Goal: Information Seeking & Learning: Learn about a topic

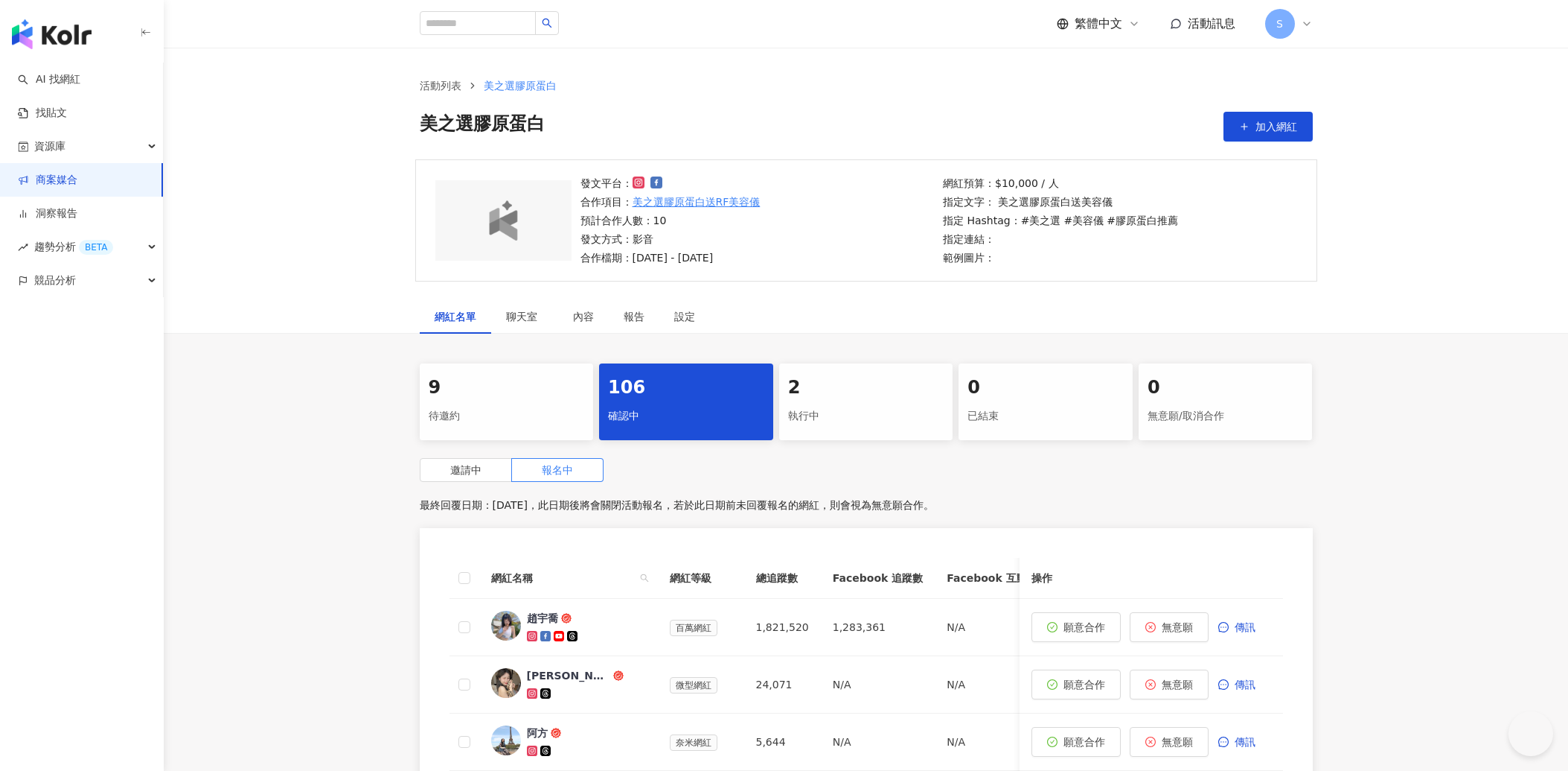
scroll to position [248, 0]
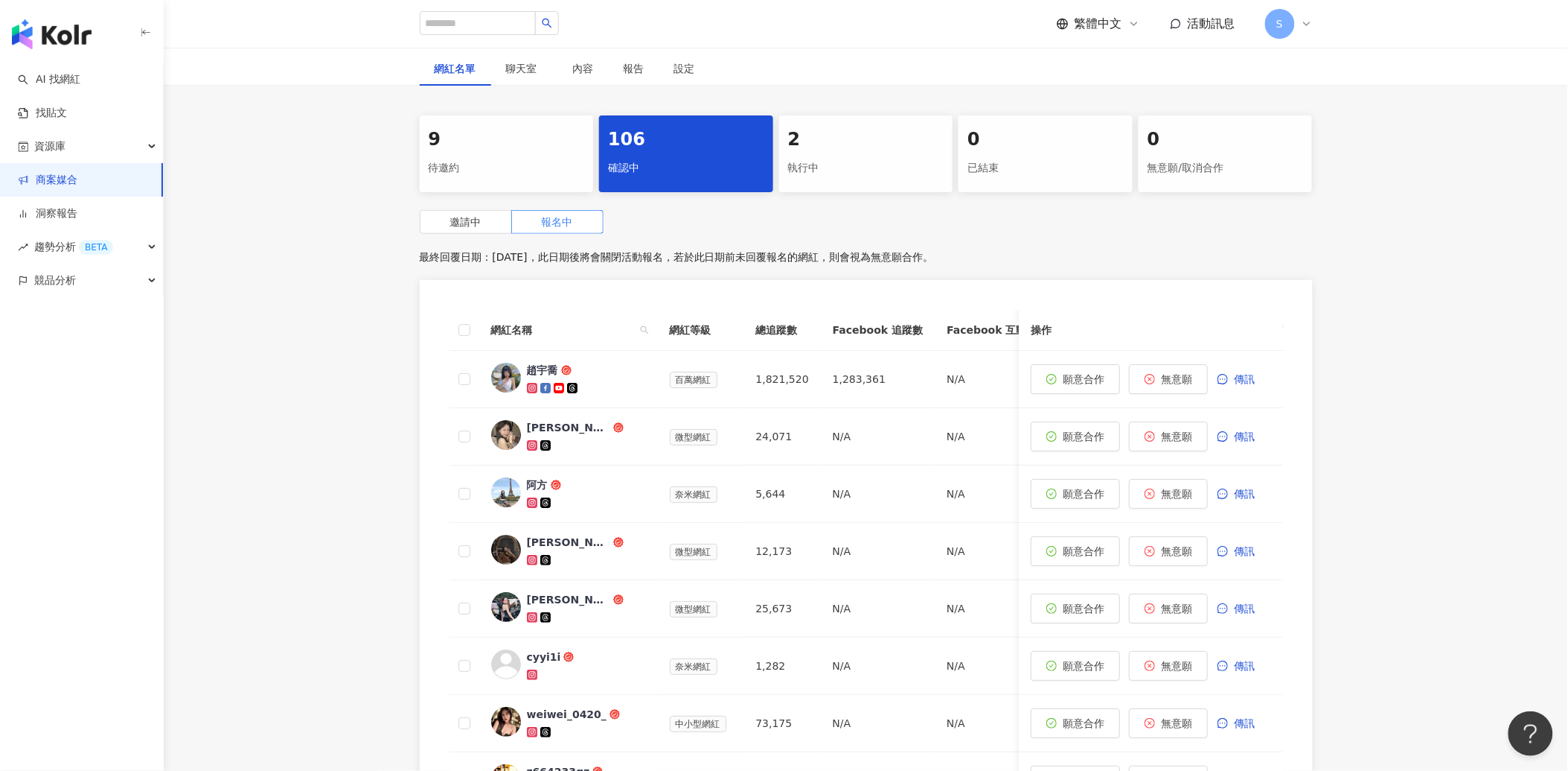
type input "**********"
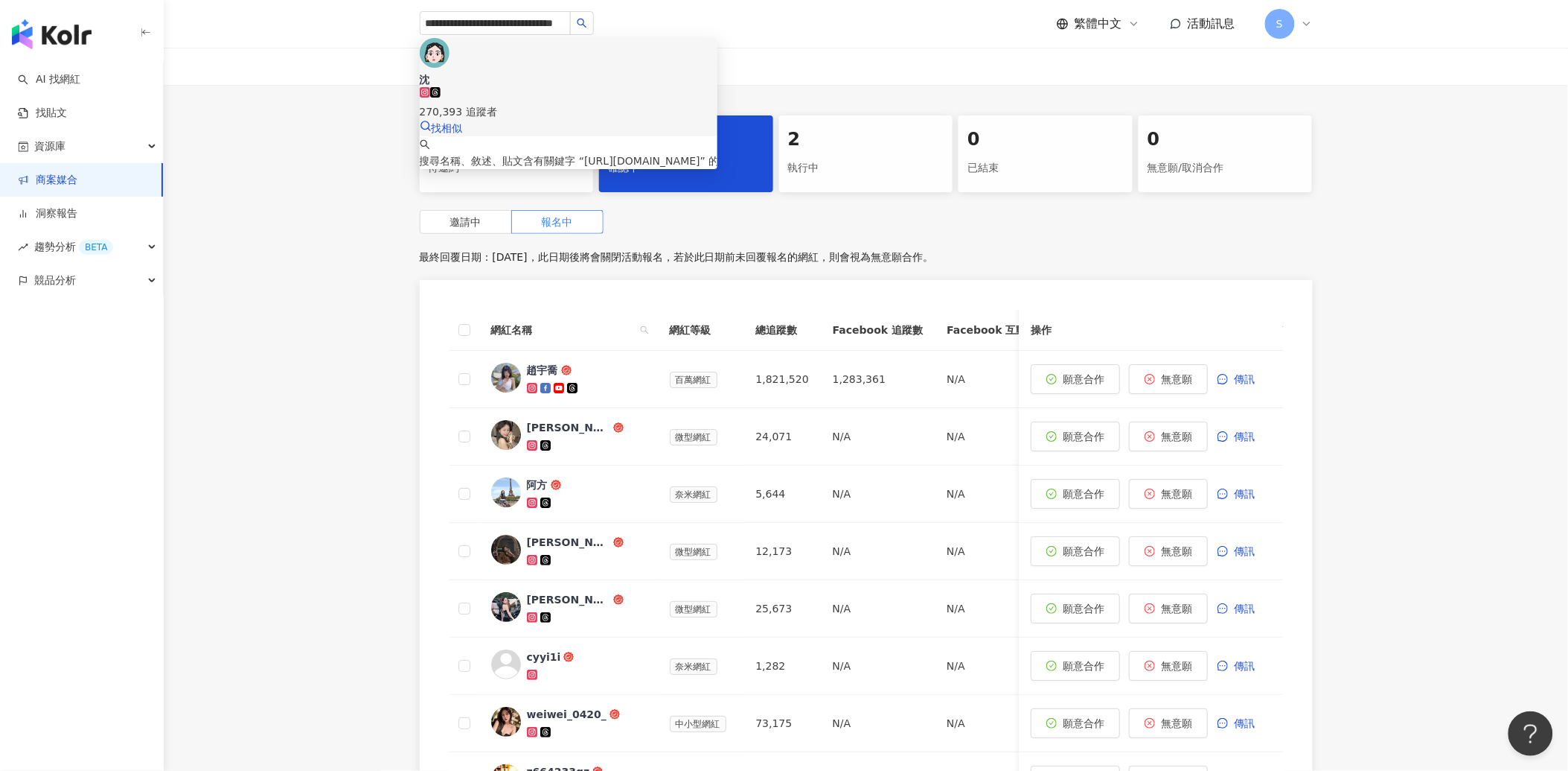
click at [546, 87] on div "270,393 追蹤者" at bounding box center [568, 103] width 297 height 33
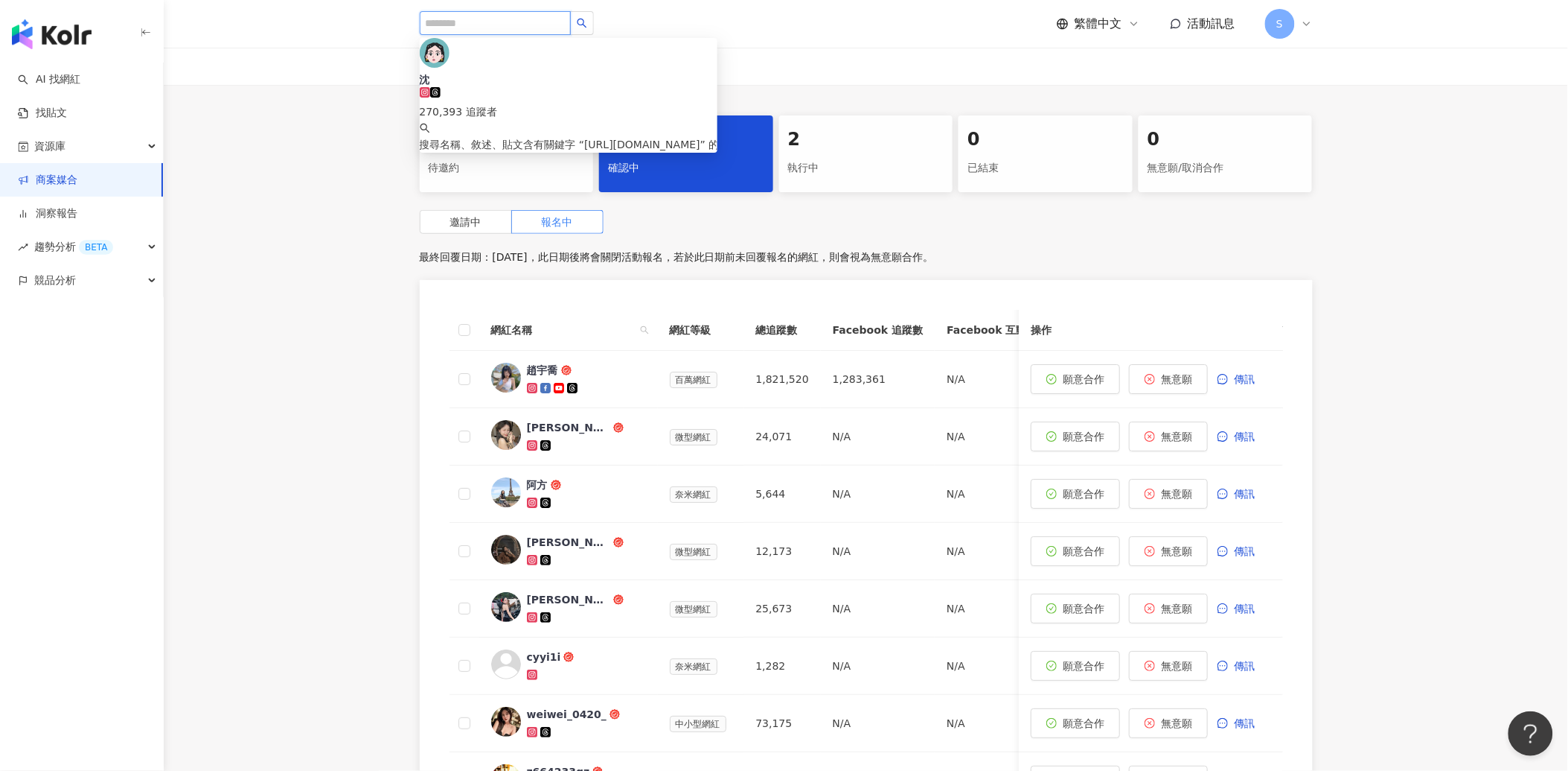
scroll to position [0, 0]
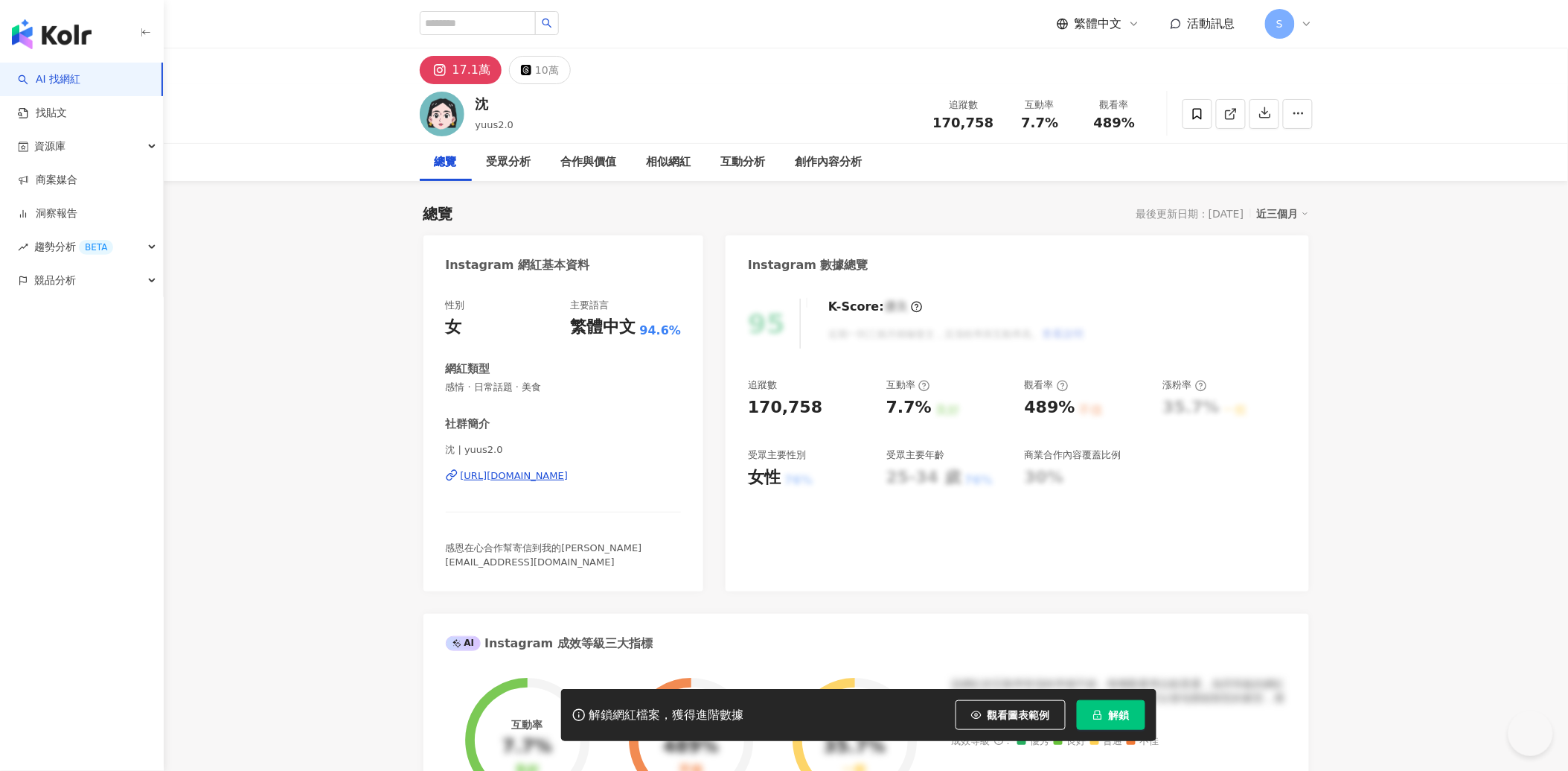
click at [1106, 718] on button "解鎖" at bounding box center [1112, 715] width 69 height 30
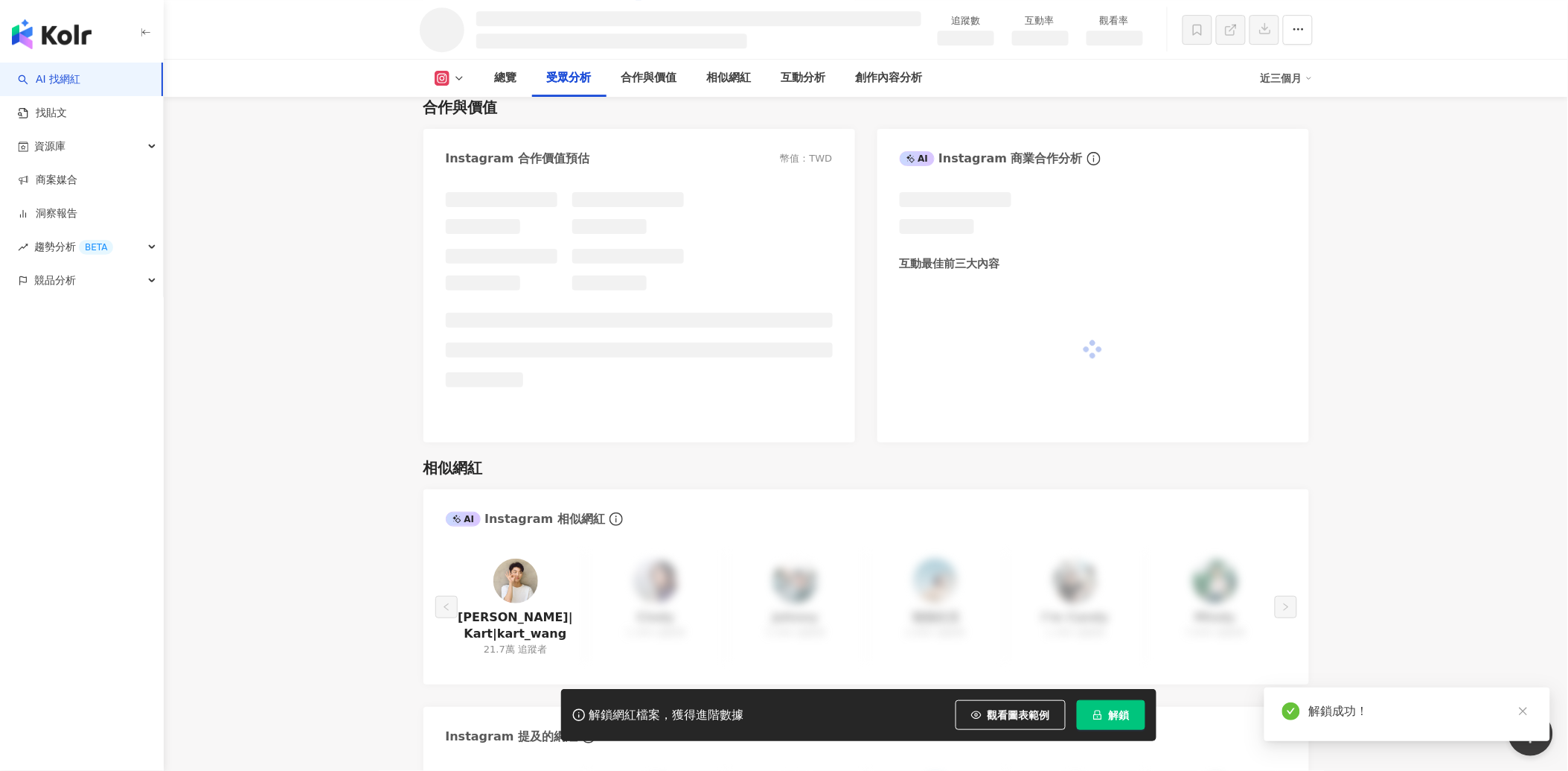
scroll to position [1753, 0]
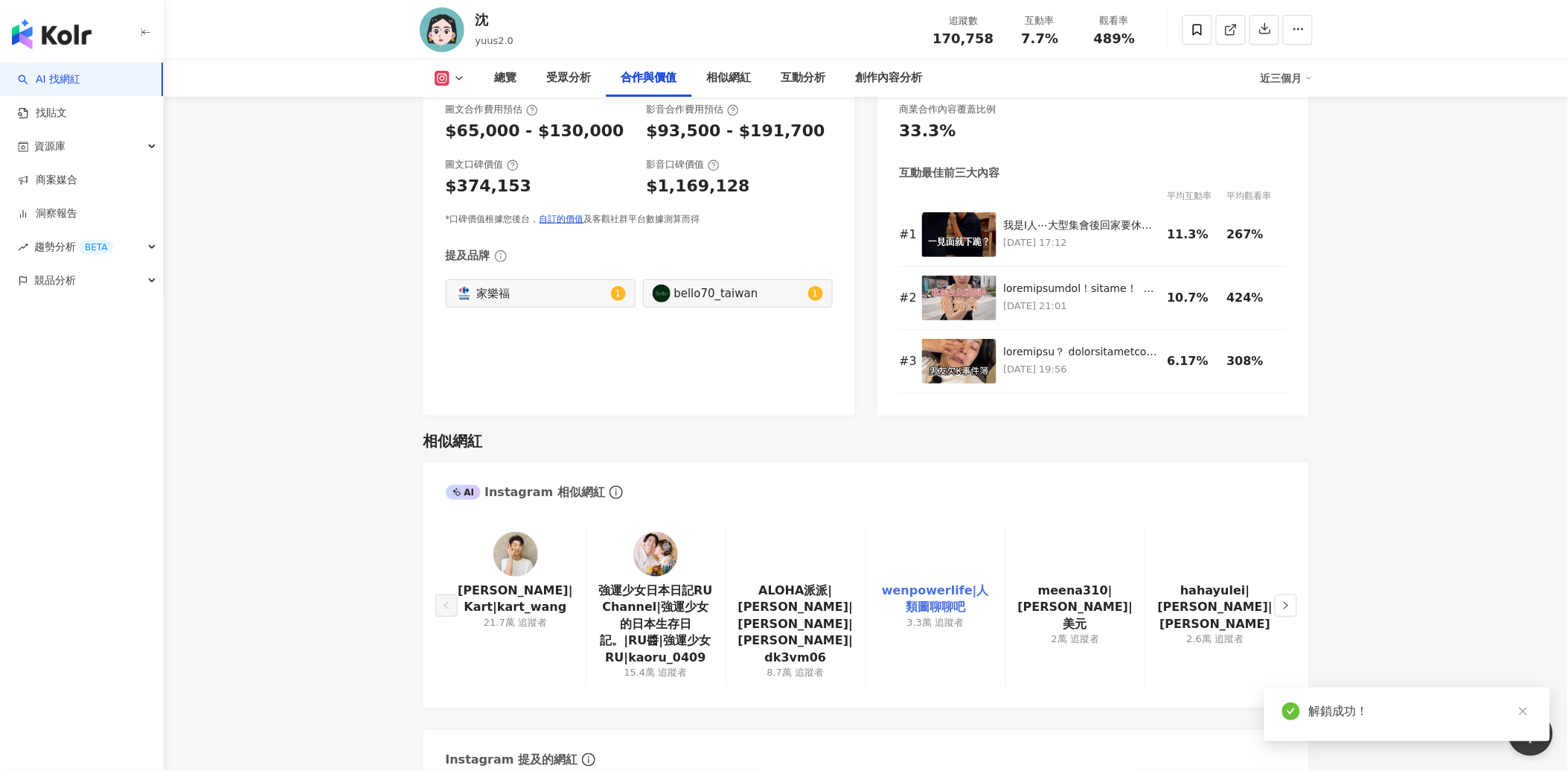
scroll to position [2310, 0]
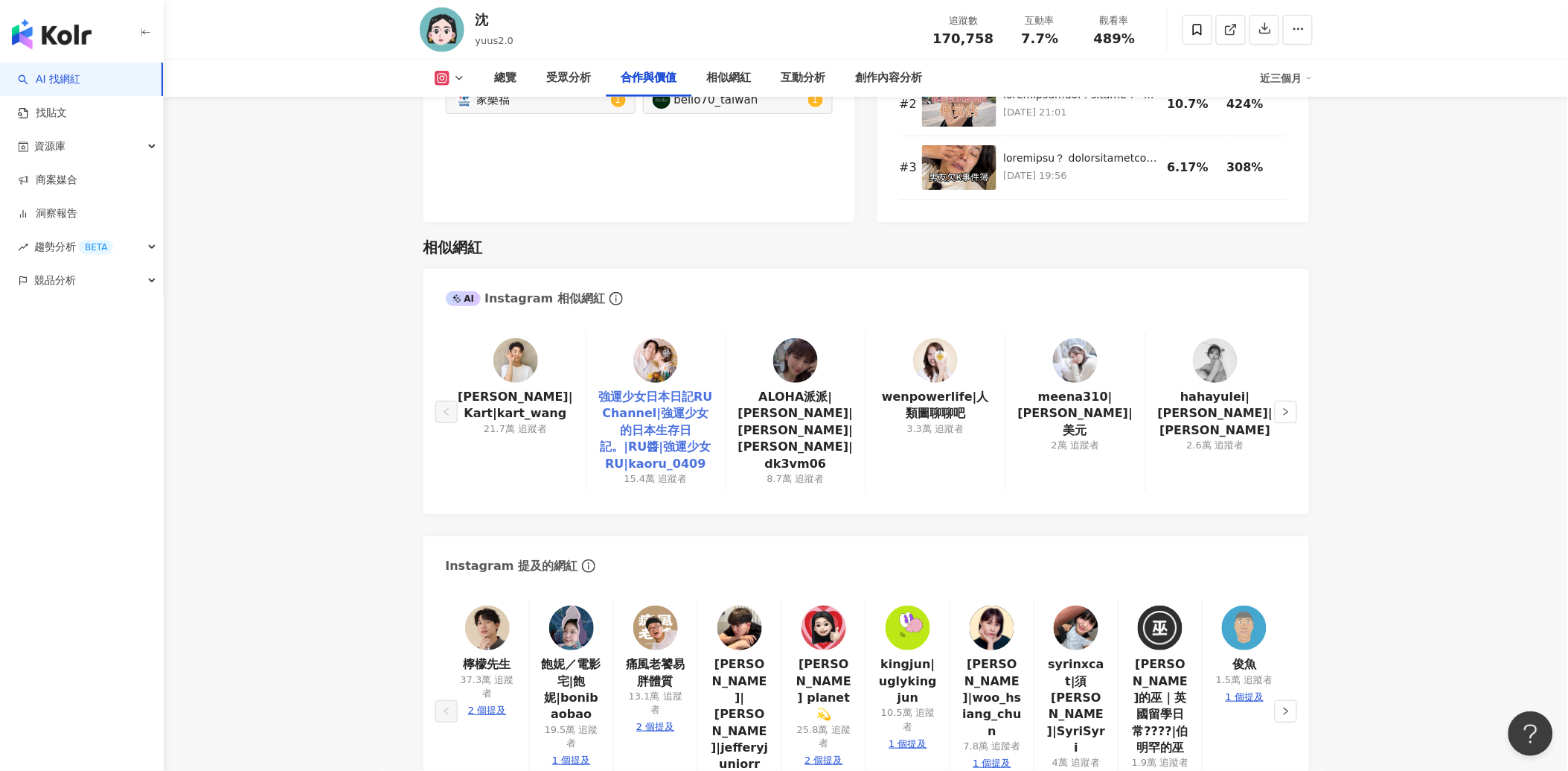
click at [659, 390] on link "強運少女日本日記RU Channel|強運少女的日本生存日記。|RU醬|強運少女RU|kaoru_0409" at bounding box center [656, 431] width 116 height 84
click at [1077, 347] on img at bounding box center [1075, 360] width 44 height 44
click at [1222, 363] on link at bounding box center [1215, 363] width 44 height 50
click at [1287, 408] on icon "right" at bounding box center [1286, 411] width 4 height 8
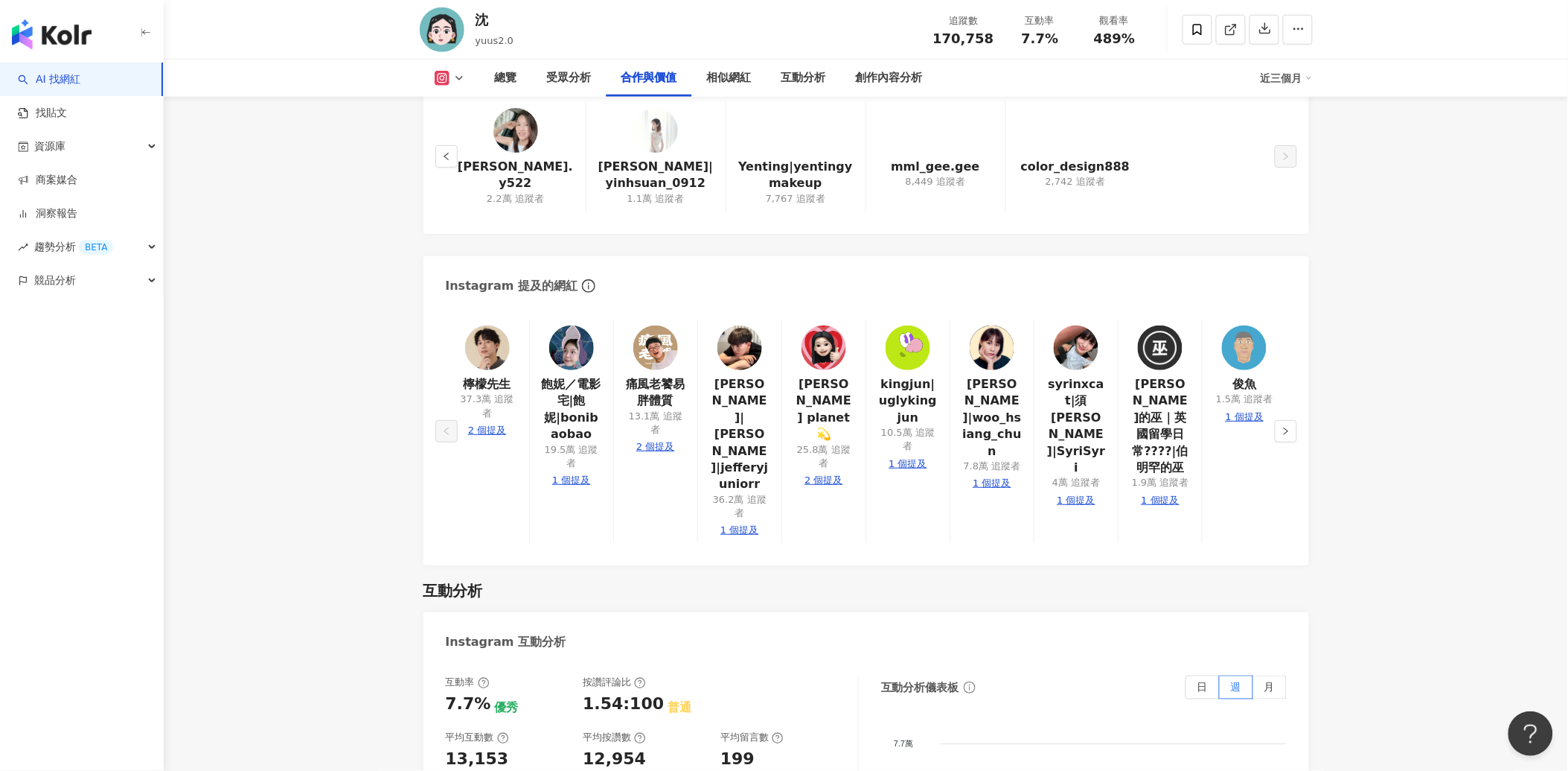
scroll to position [2558, 0]
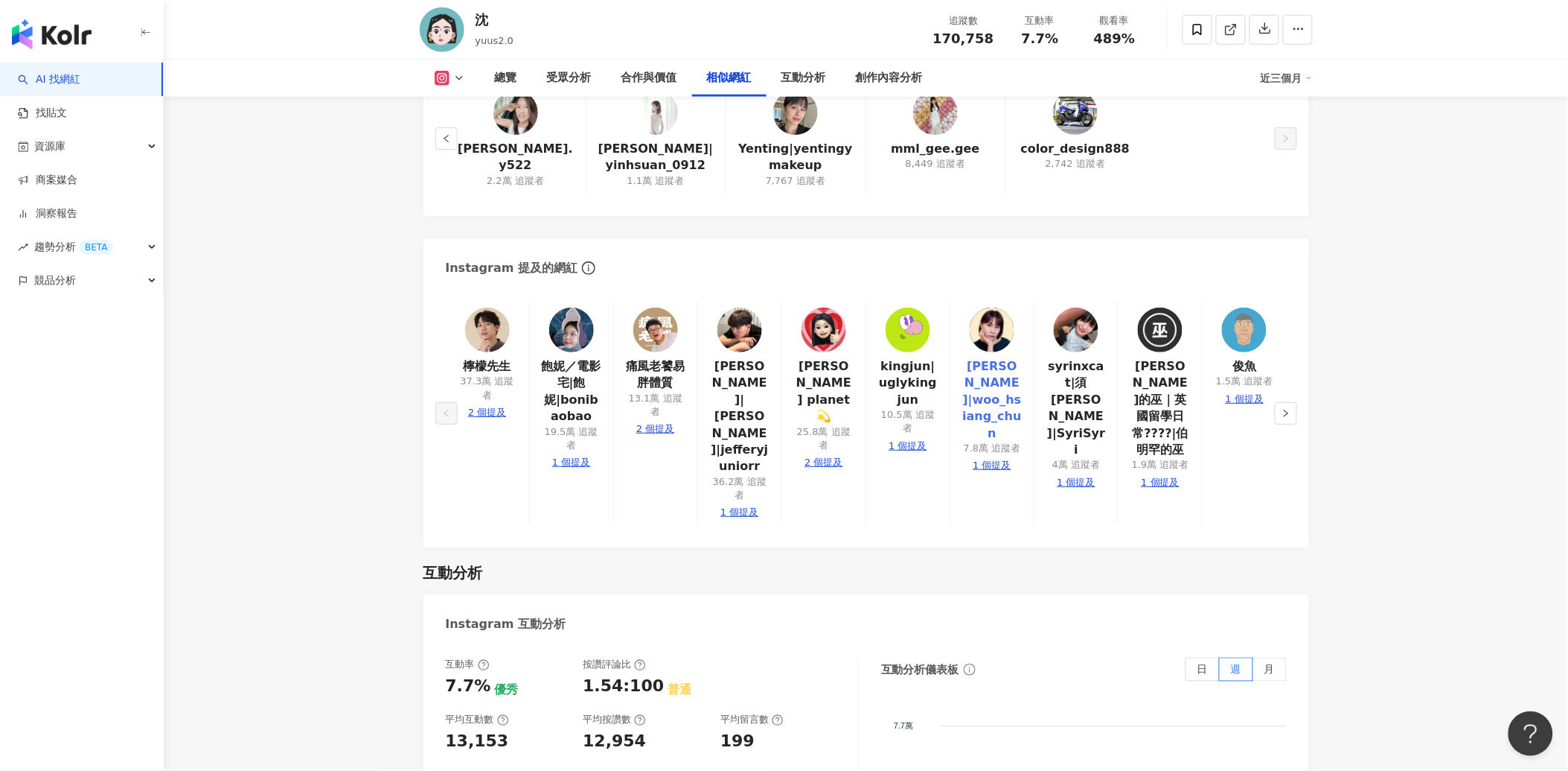
click at [993, 364] on link "吳香君|woo_hsiang_chun" at bounding box center [992, 400] width 59 height 84
click at [560, 358] on link "飽妮／電影宅|飽妮|bonibaobao" at bounding box center [571, 391] width 59 height 67
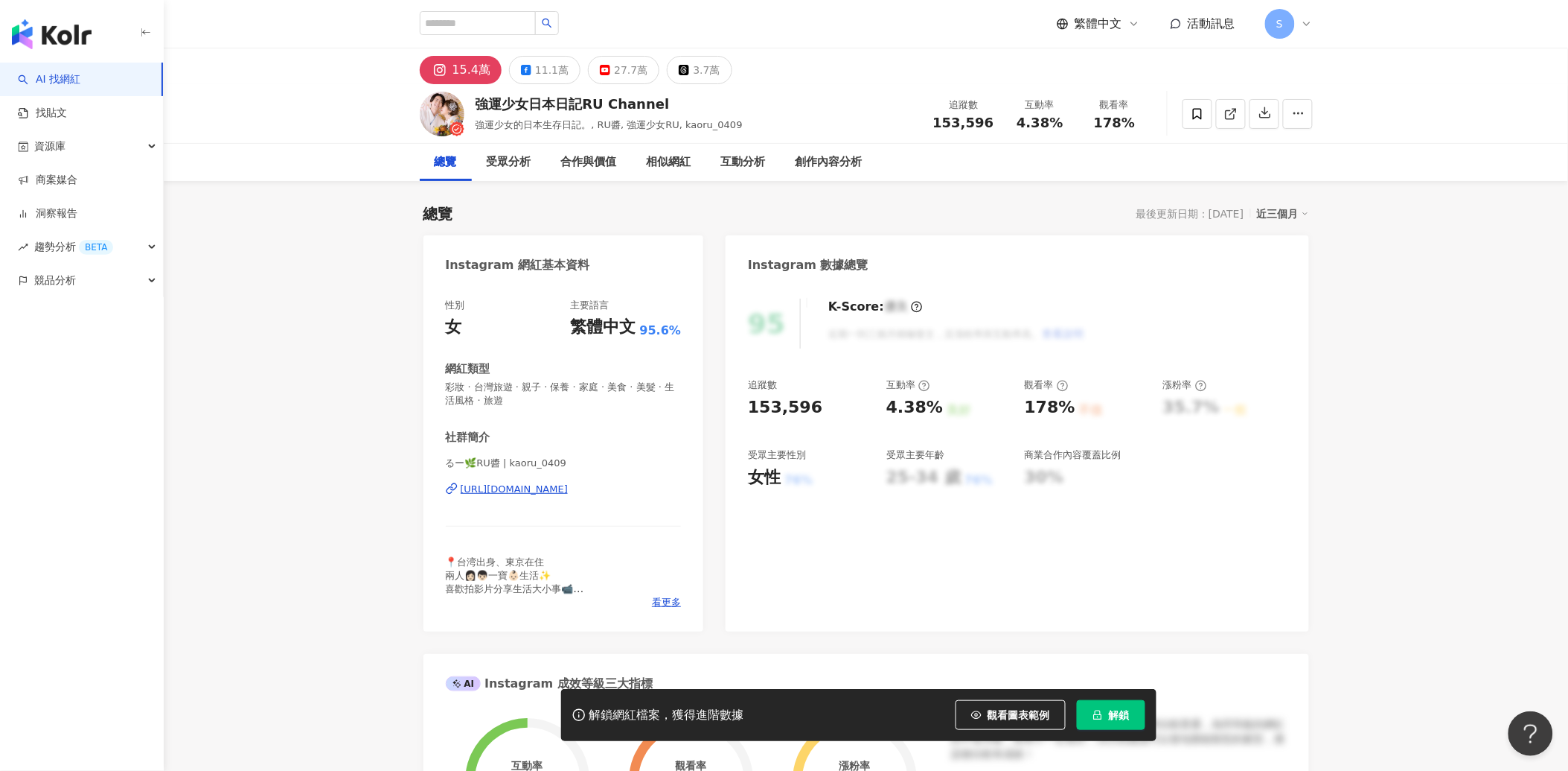
click at [567, 489] on div "https://www.instagram.com/kaoru_0409/" at bounding box center [514, 489] width 108 height 13
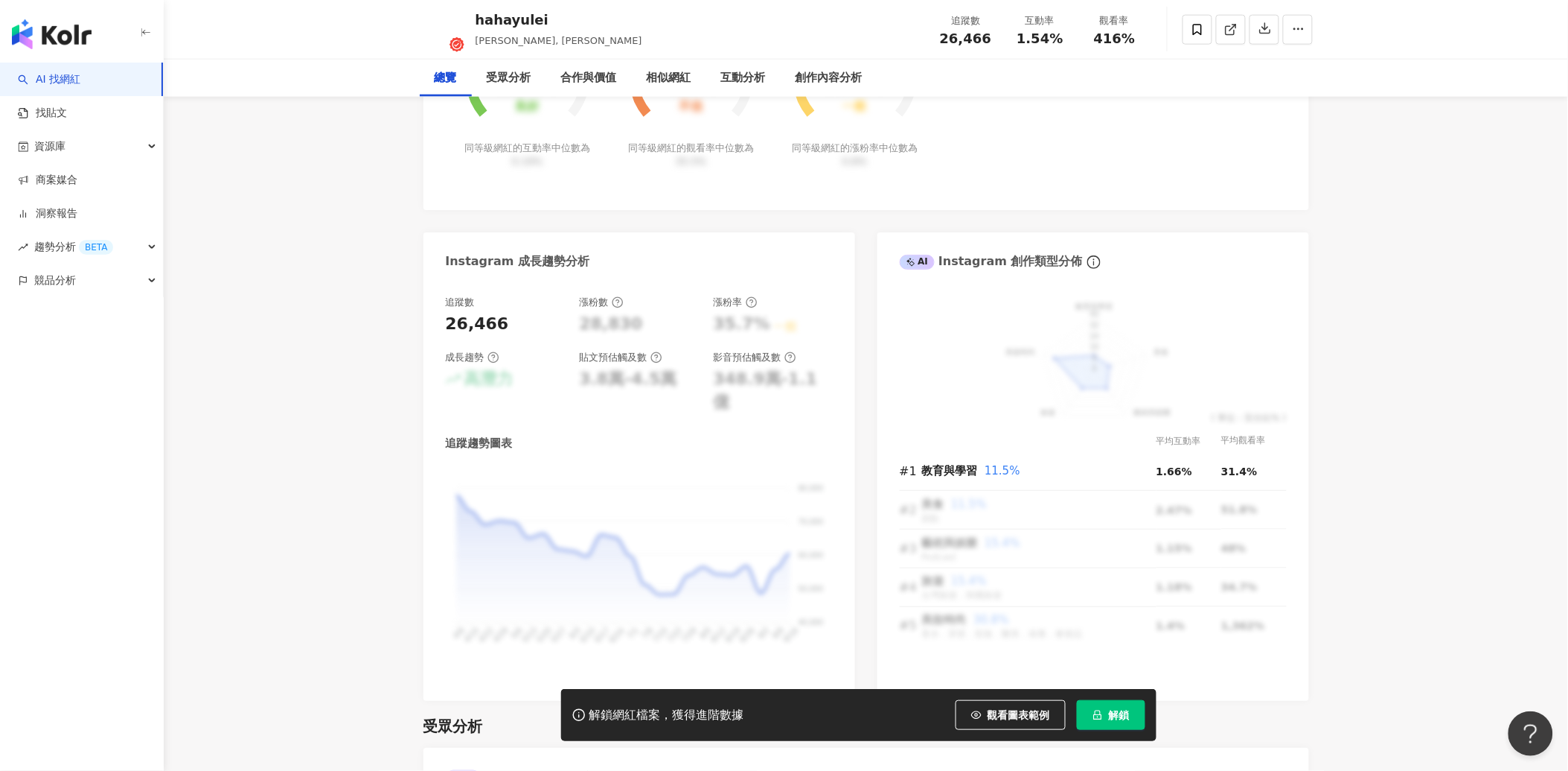
scroll to position [13, 0]
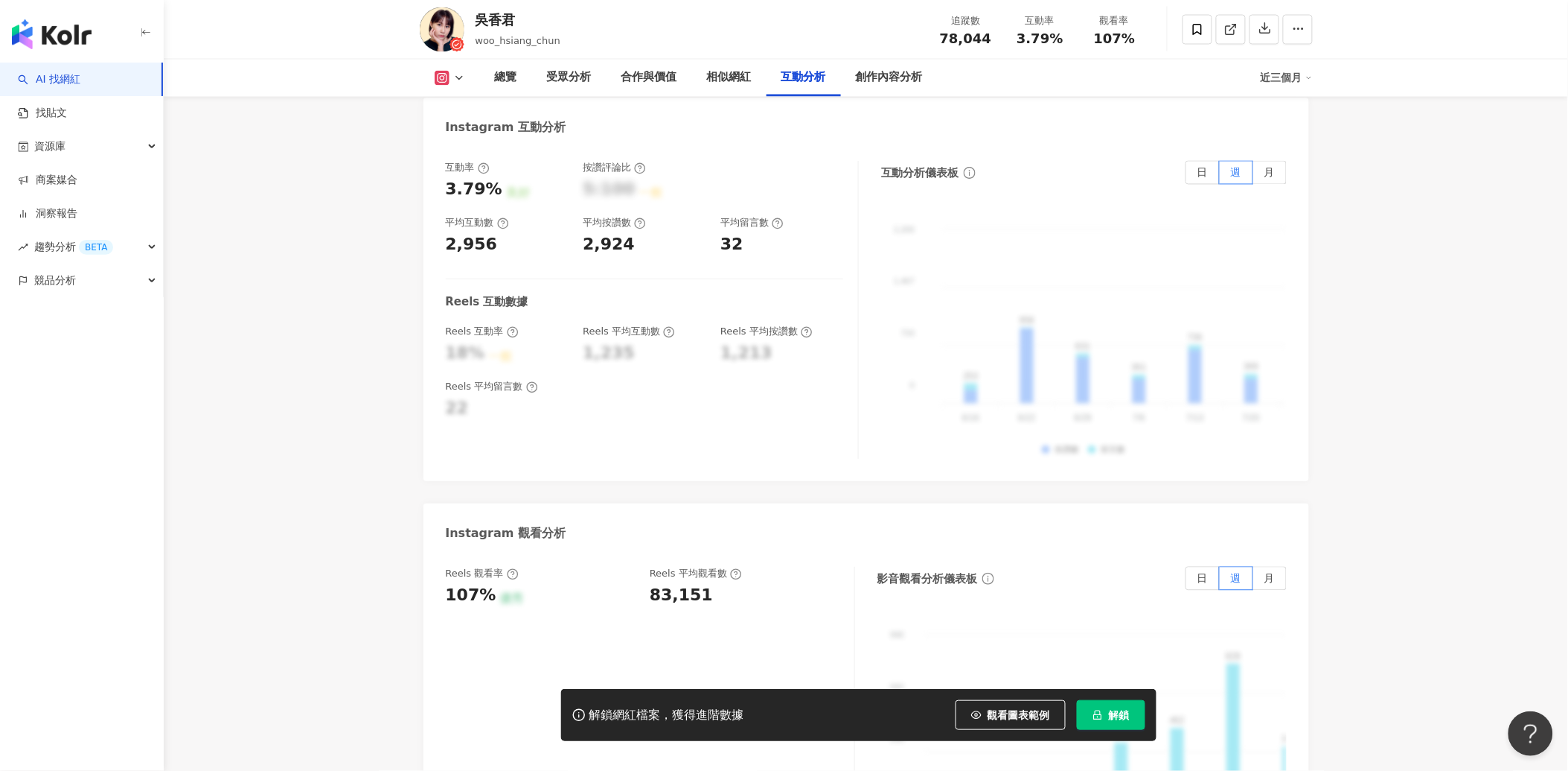
scroll to position [2234, 0]
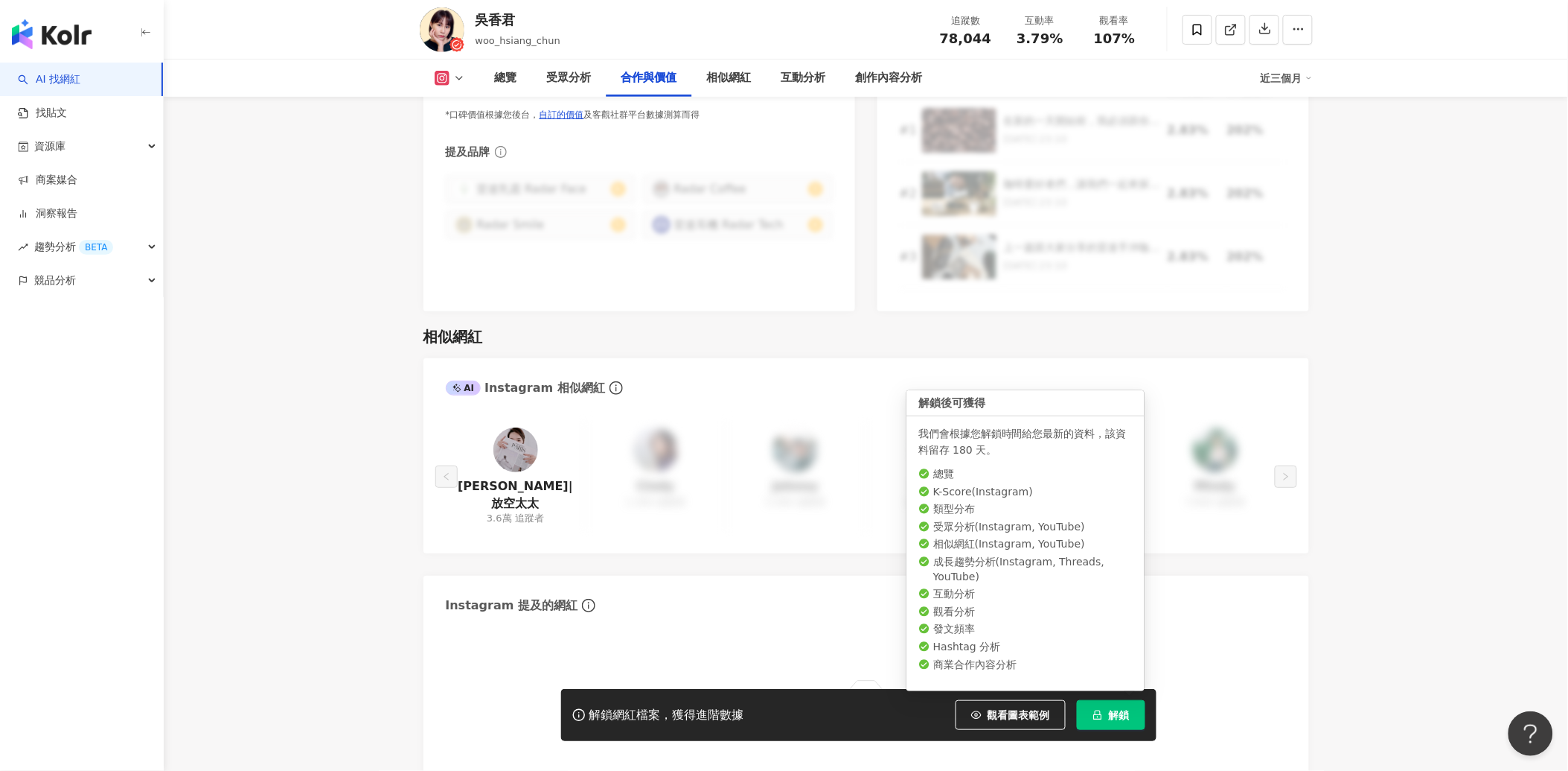
click at [1117, 716] on span "解鎖" at bounding box center [1119, 715] width 21 height 12
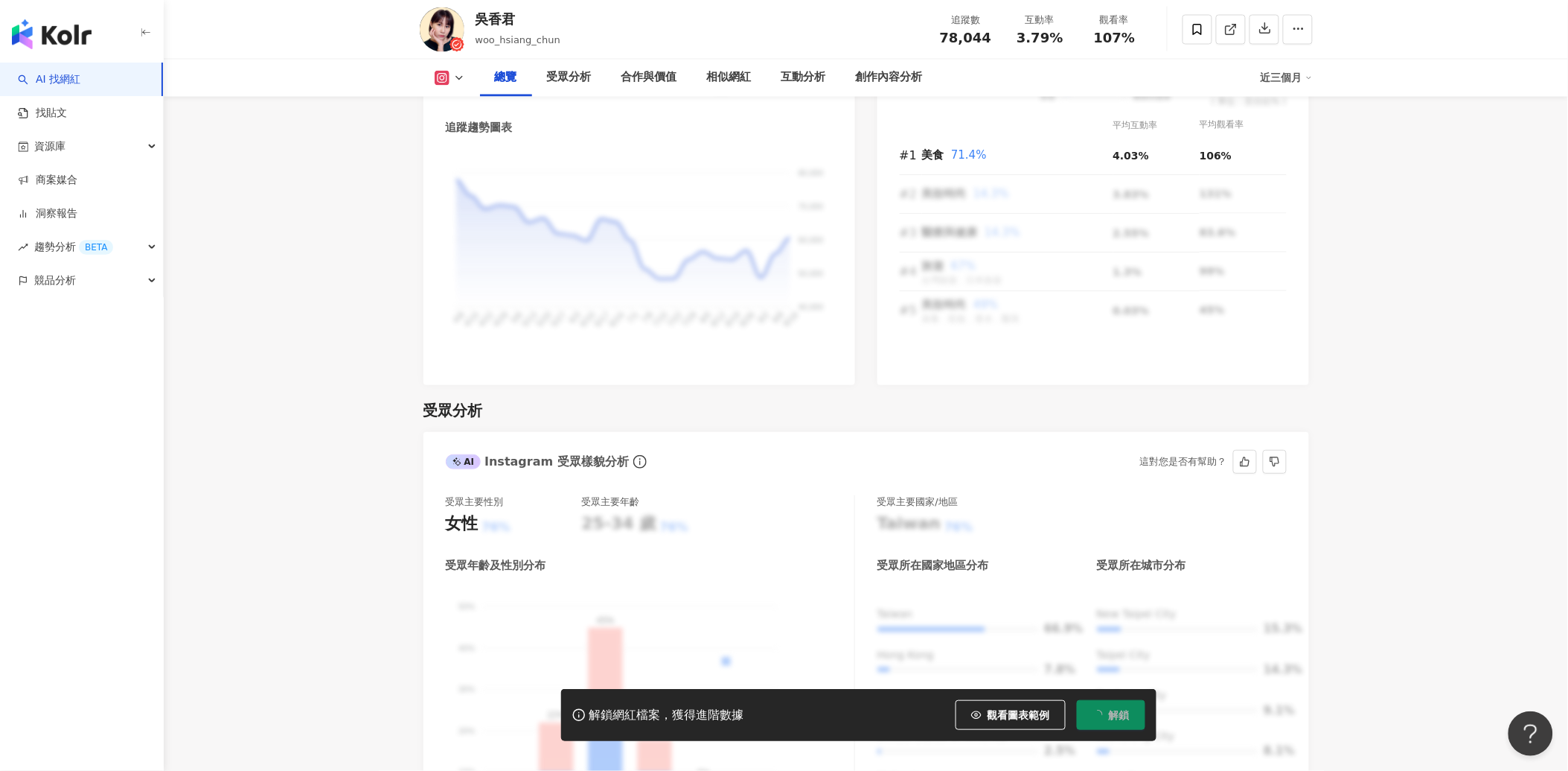
scroll to position [0, 0]
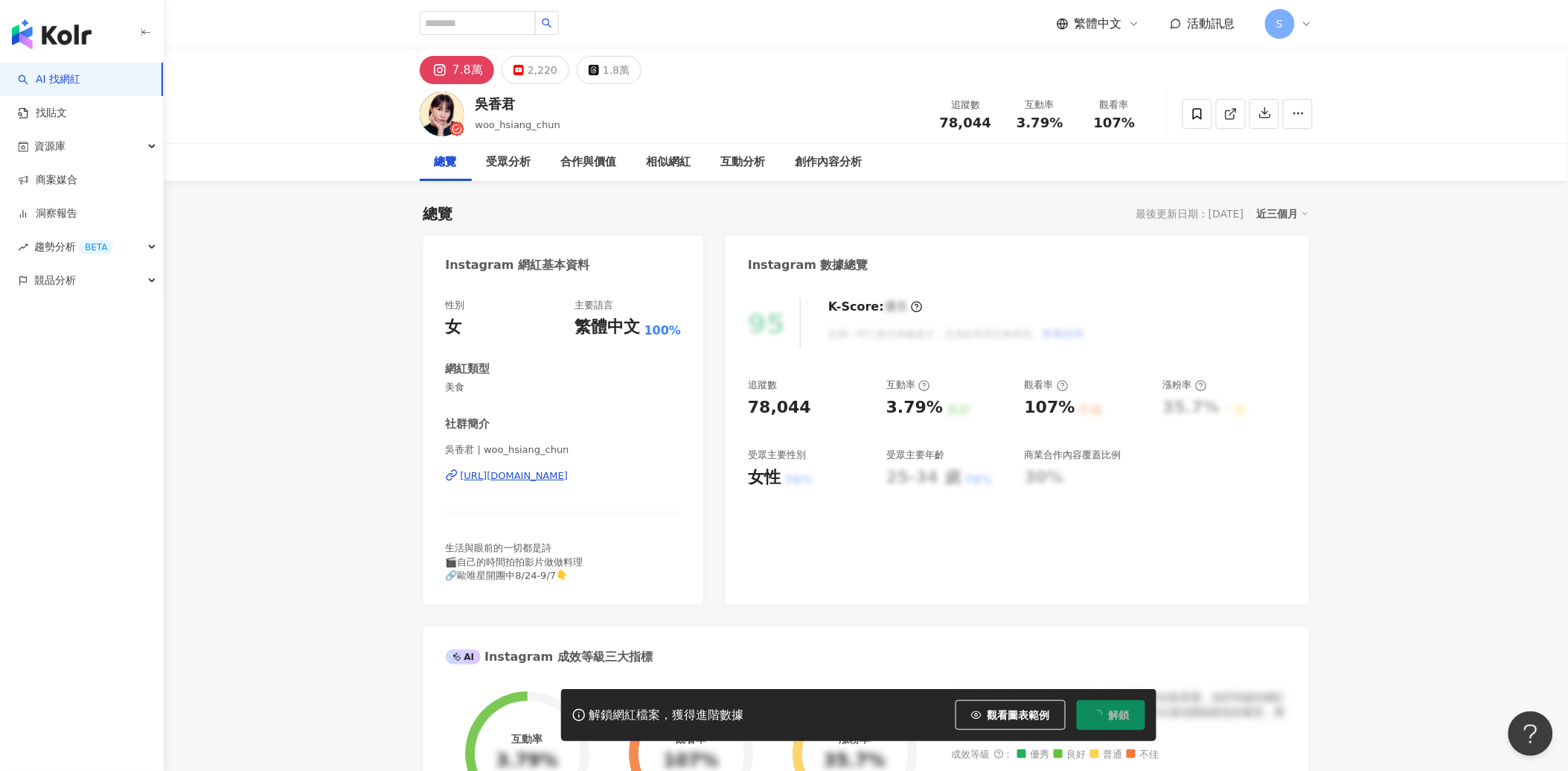
click at [564, 477] on div "https://www.instagram.com/woo_hsiang_chun/" at bounding box center [514, 476] width 108 height 13
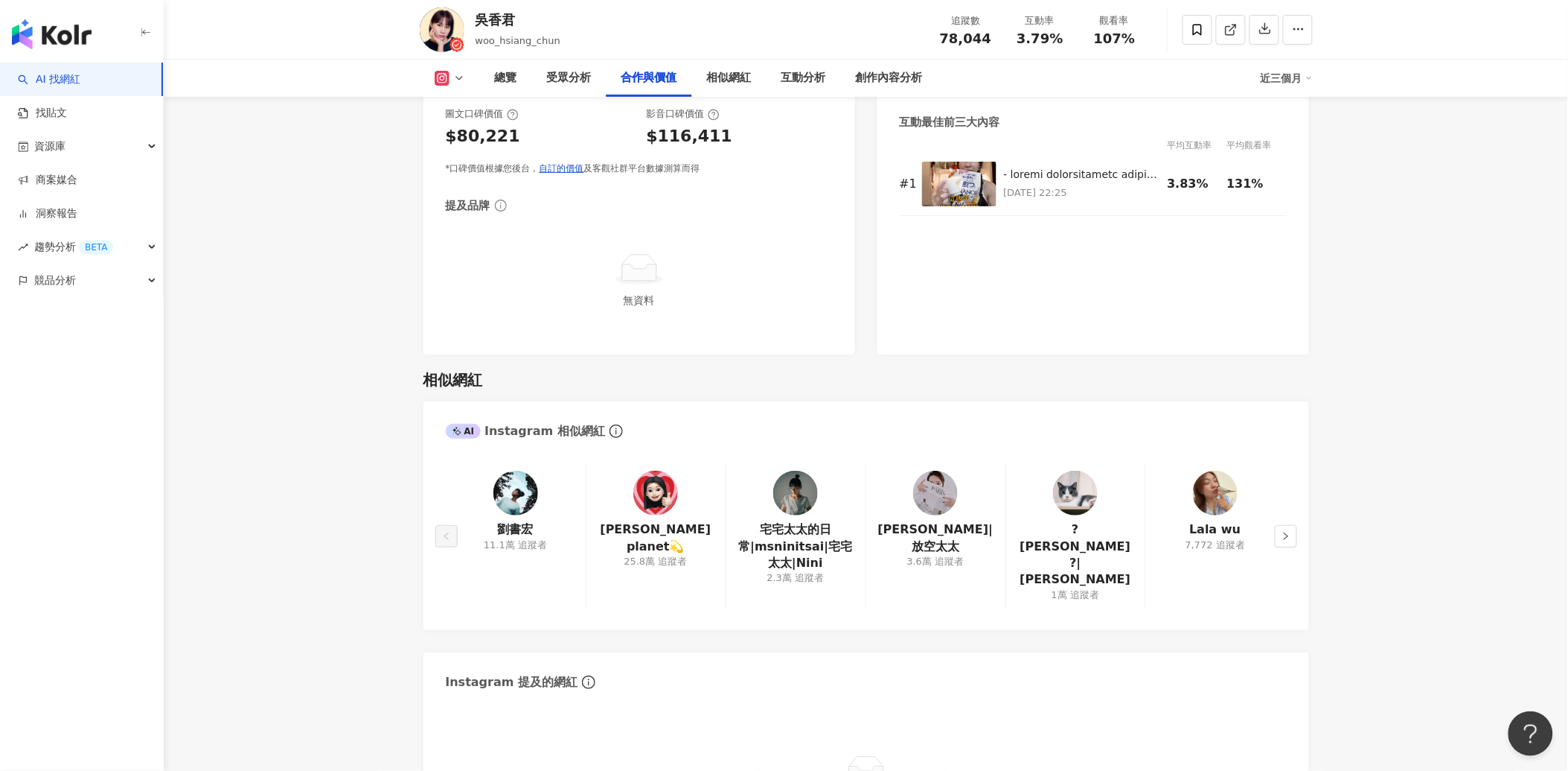
scroll to position [2234, 0]
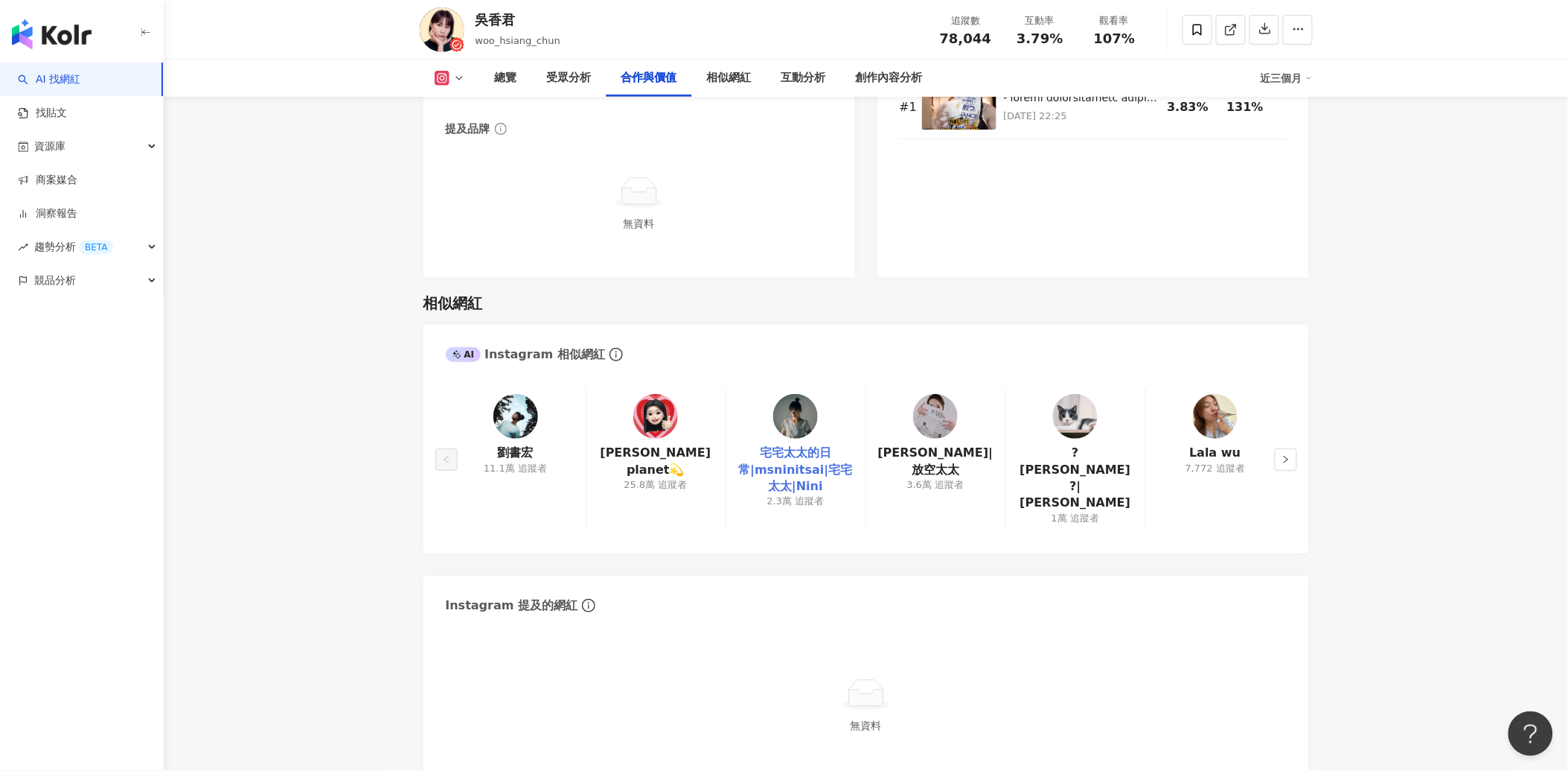
click at [807, 452] on link "宅宅太太的日常|msninitsai|宅宅太太|Nini" at bounding box center [796, 469] width 116 height 50
click at [935, 418] on img at bounding box center [935, 416] width 44 height 44
click at [1278, 452] on button "button" at bounding box center [1286, 459] width 23 height 23
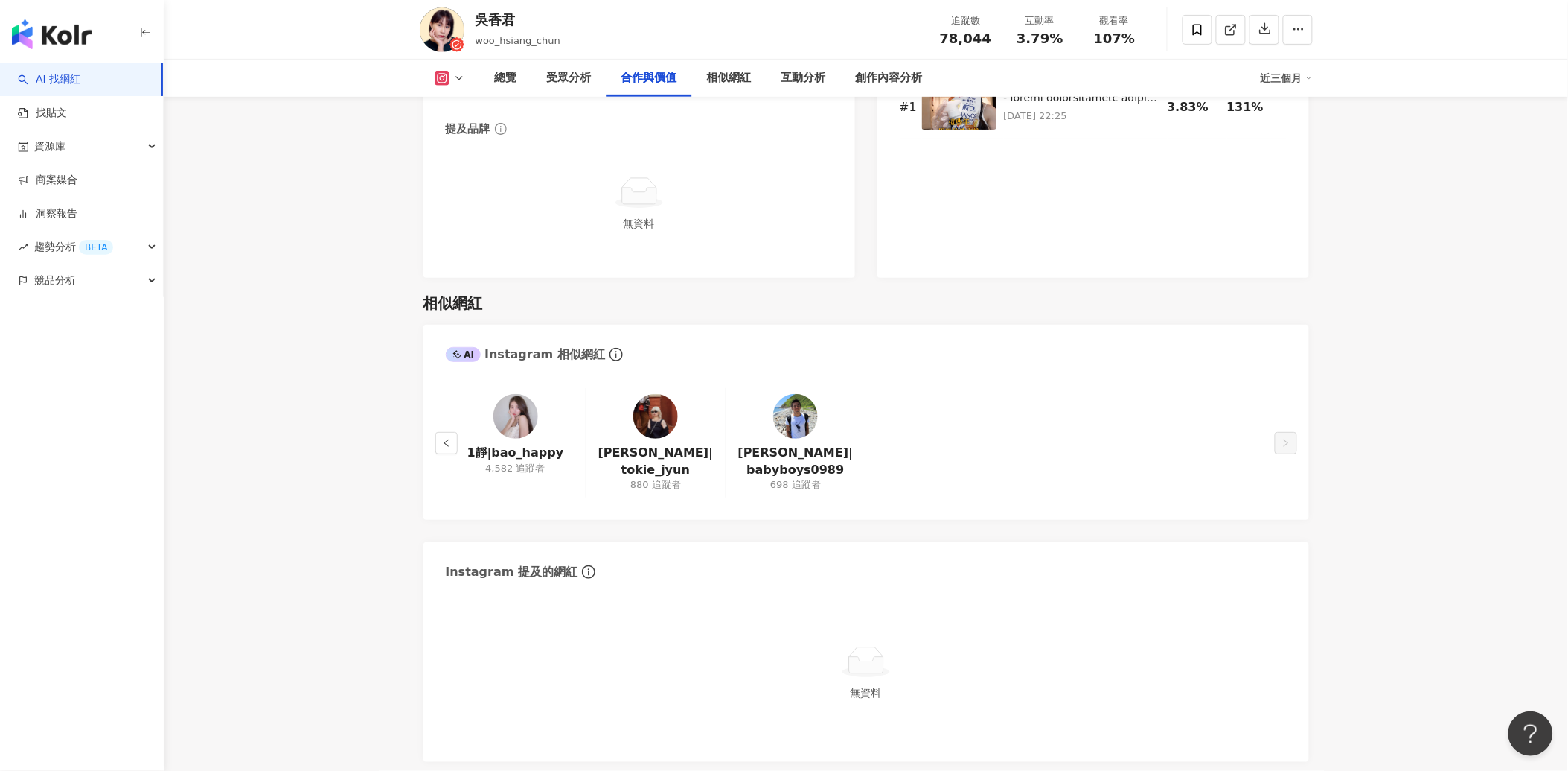
click at [514, 417] on img at bounding box center [515, 416] width 44 height 44
click at [447, 440] on icon "left" at bounding box center [446, 442] width 9 height 9
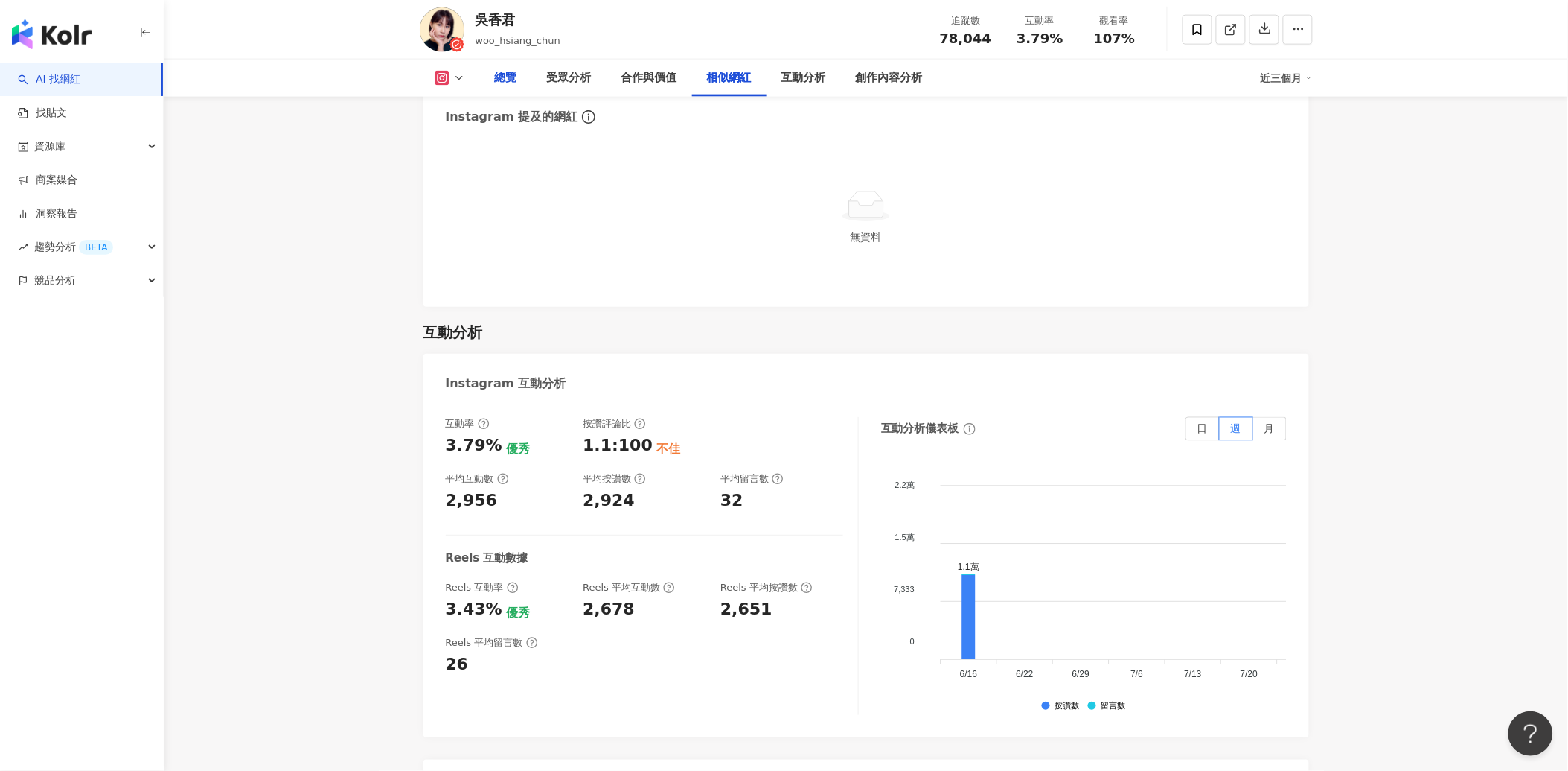
scroll to position [2481, 0]
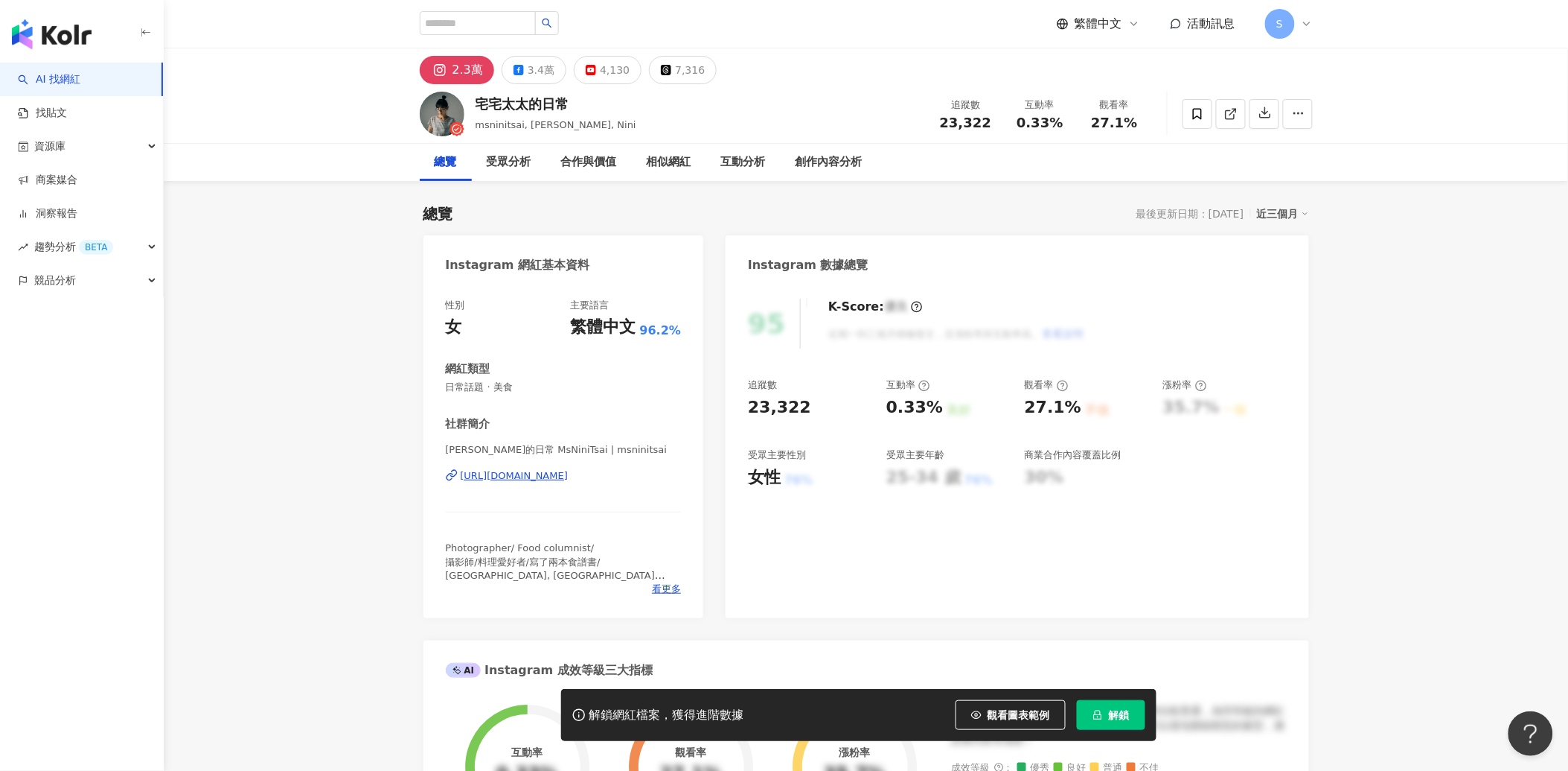
click at [1112, 712] on span "解鎖" at bounding box center [1119, 715] width 21 height 12
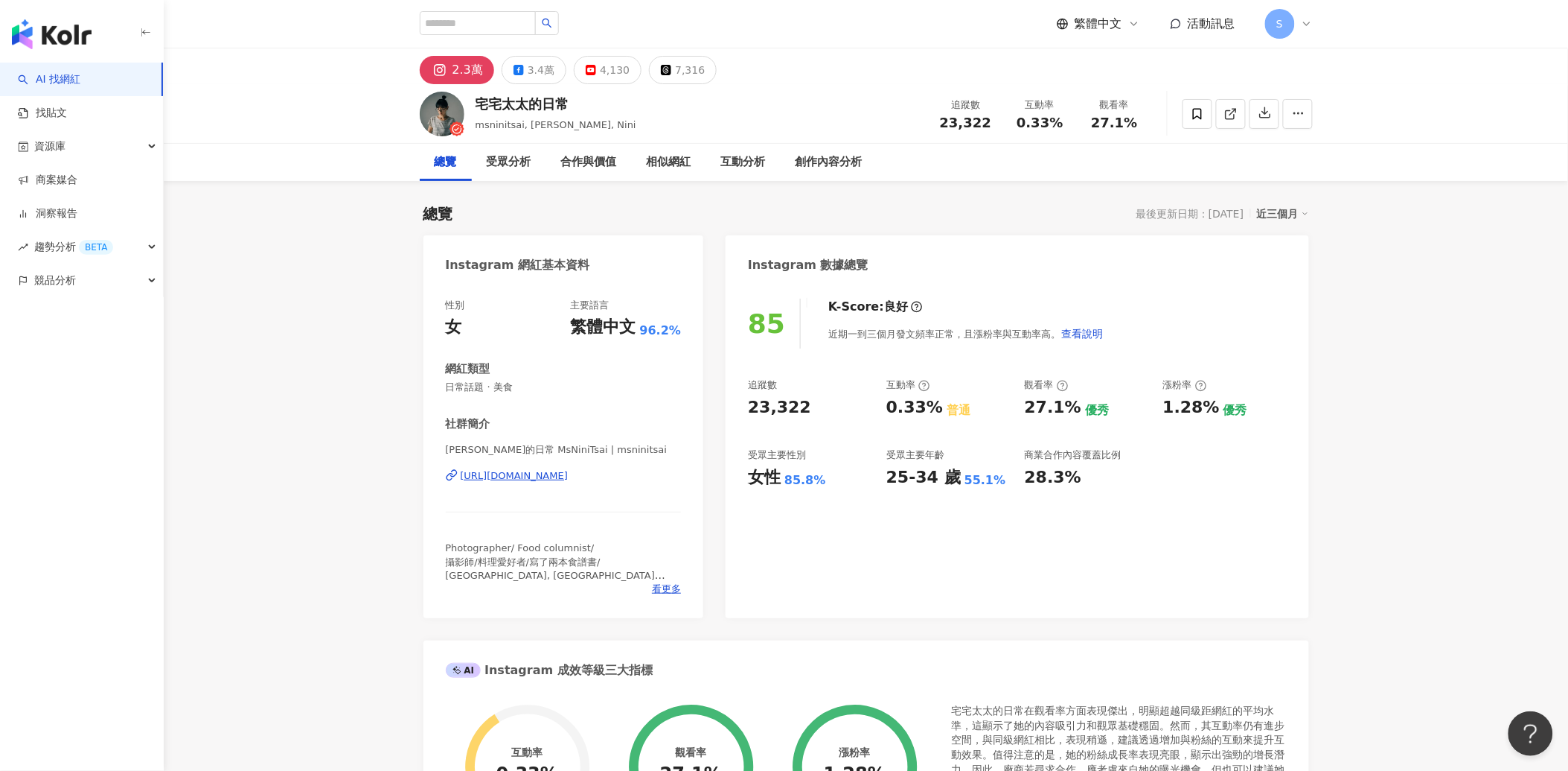
click at [567, 474] on div "https://www.instagram.com/msninitsai/" at bounding box center [514, 476] width 108 height 13
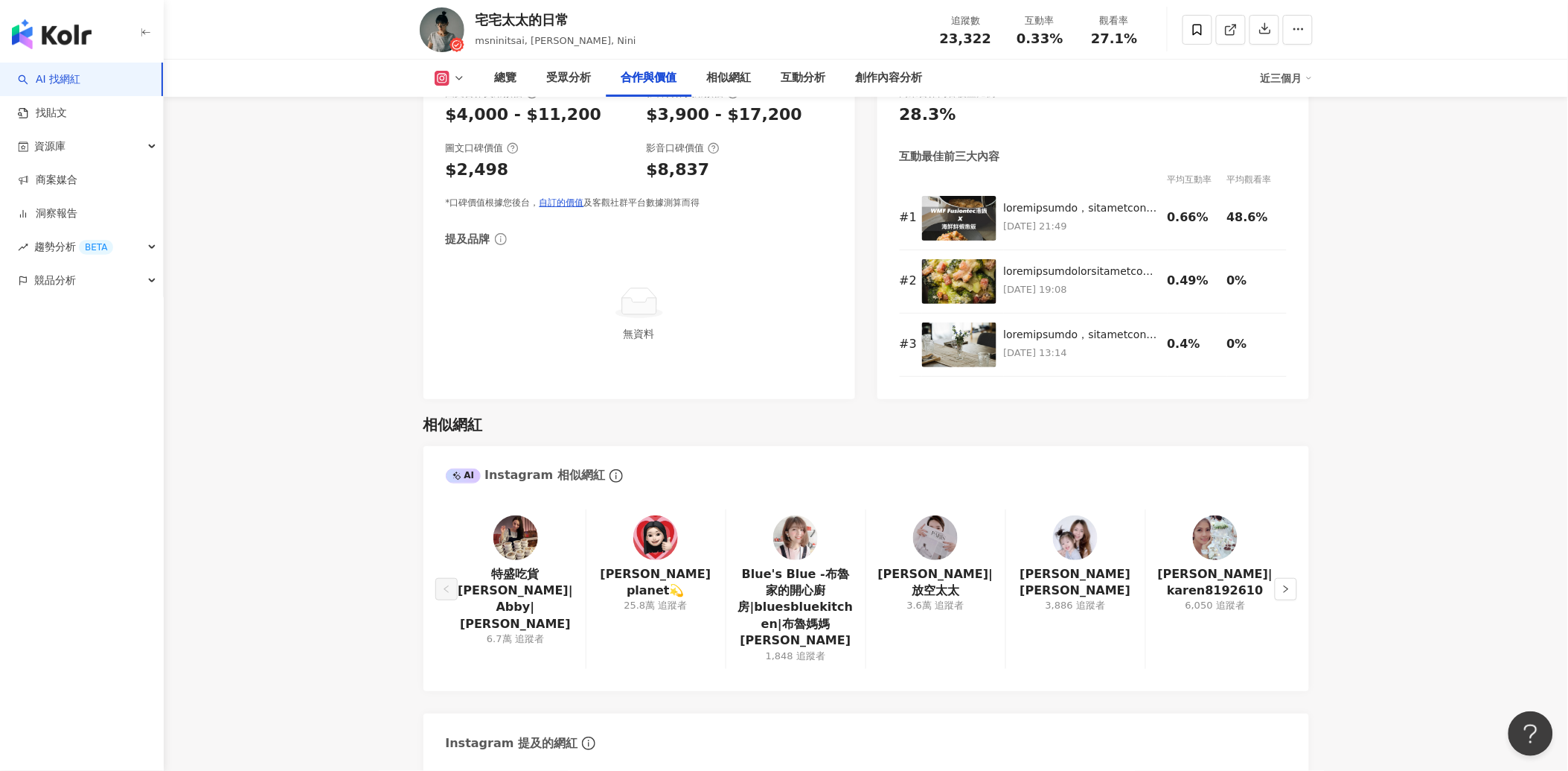
scroll to position [2234, 0]
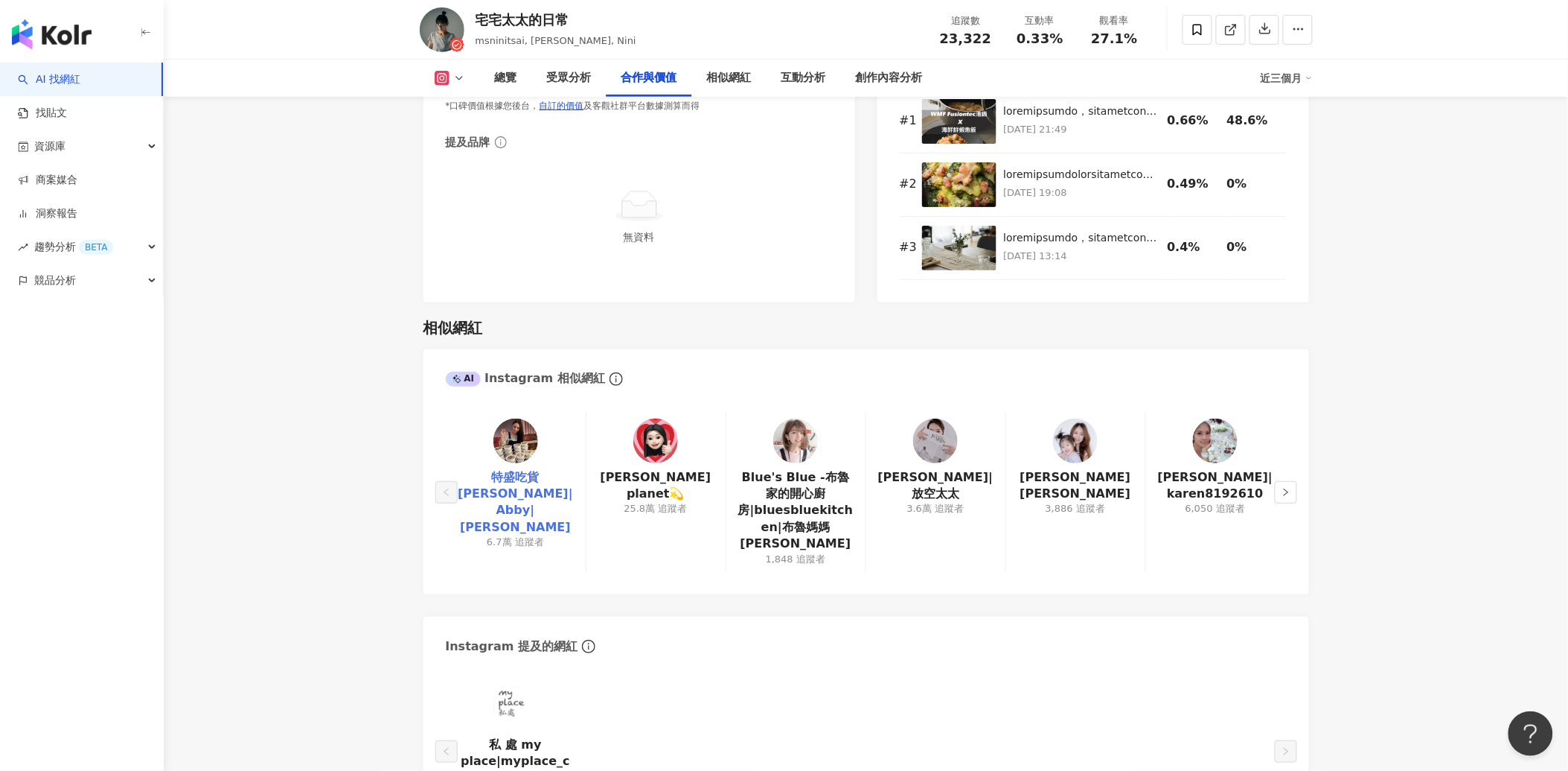
click at [510, 492] on link "特盛吃貨艾嘉 Abby|Abby|艾嘉" at bounding box center [515, 503] width 116 height 67
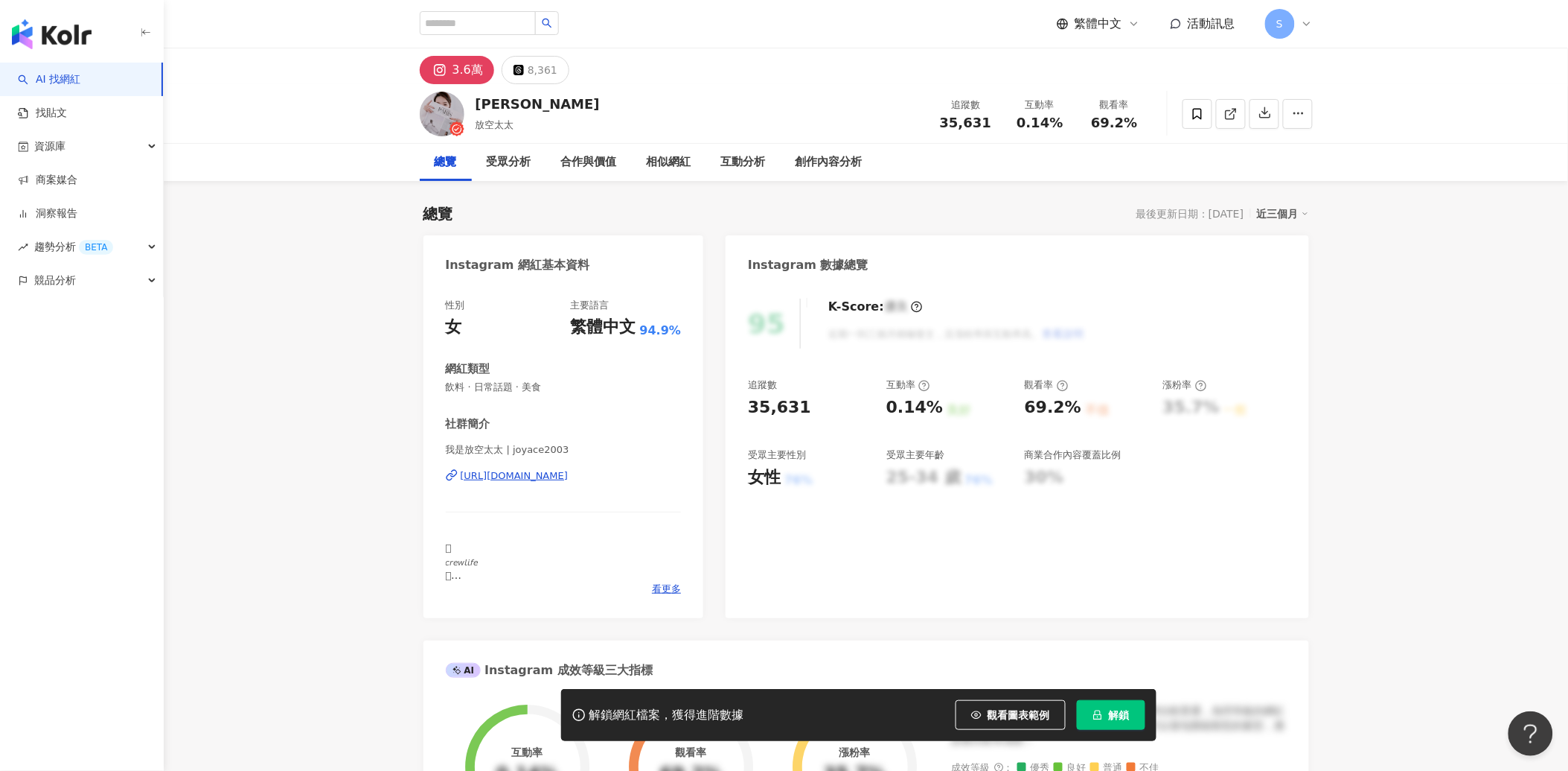
click at [551, 479] on div "https://www.instagram.com/joyace2003/" at bounding box center [514, 476] width 108 height 13
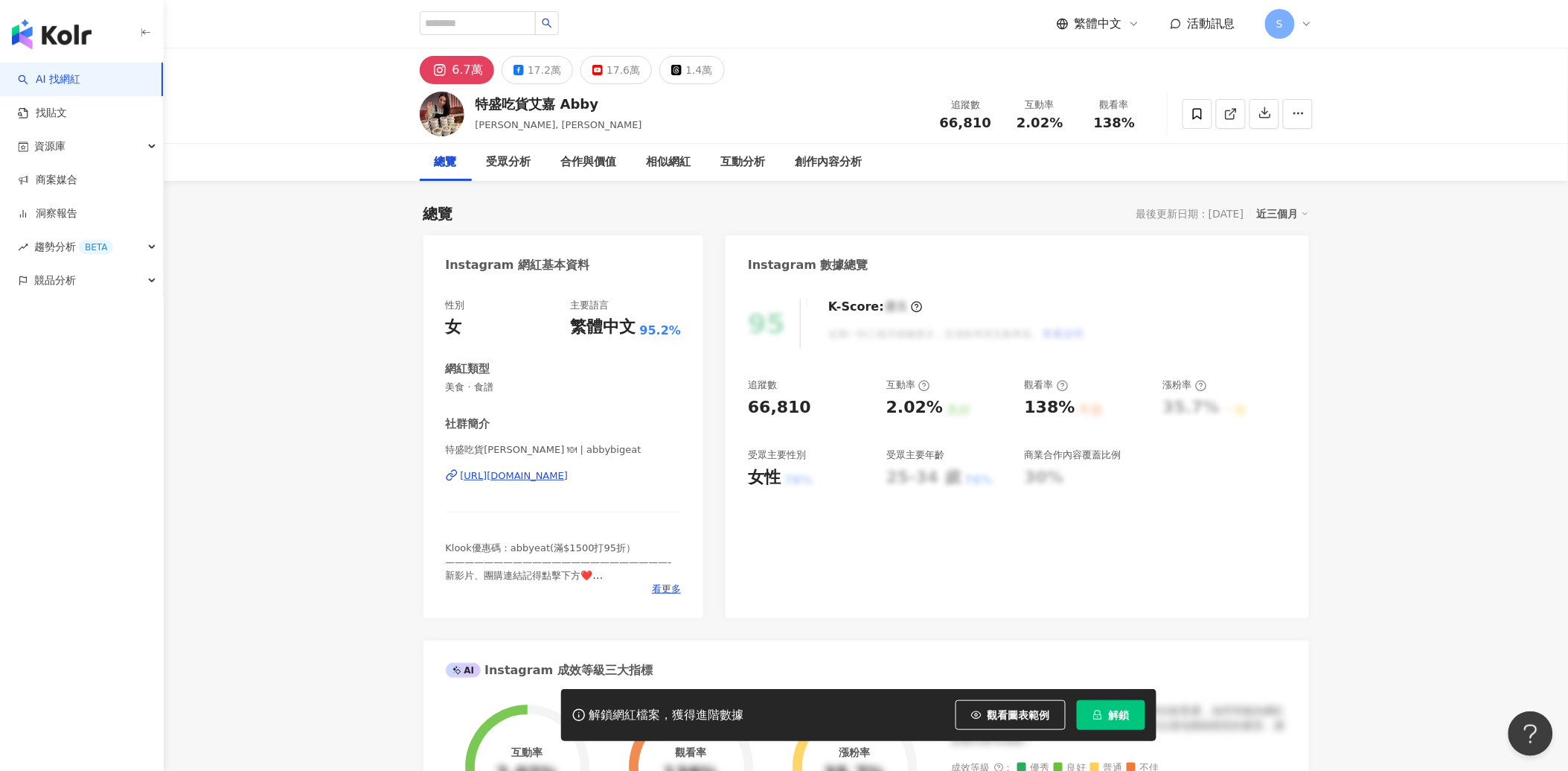
click at [534, 480] on div "[URL][DOMAIN_NAME]" at bounding box center [514, 476] width 108 height 13
